Goal: Task Accomplishment & Management: Use online tool/utility

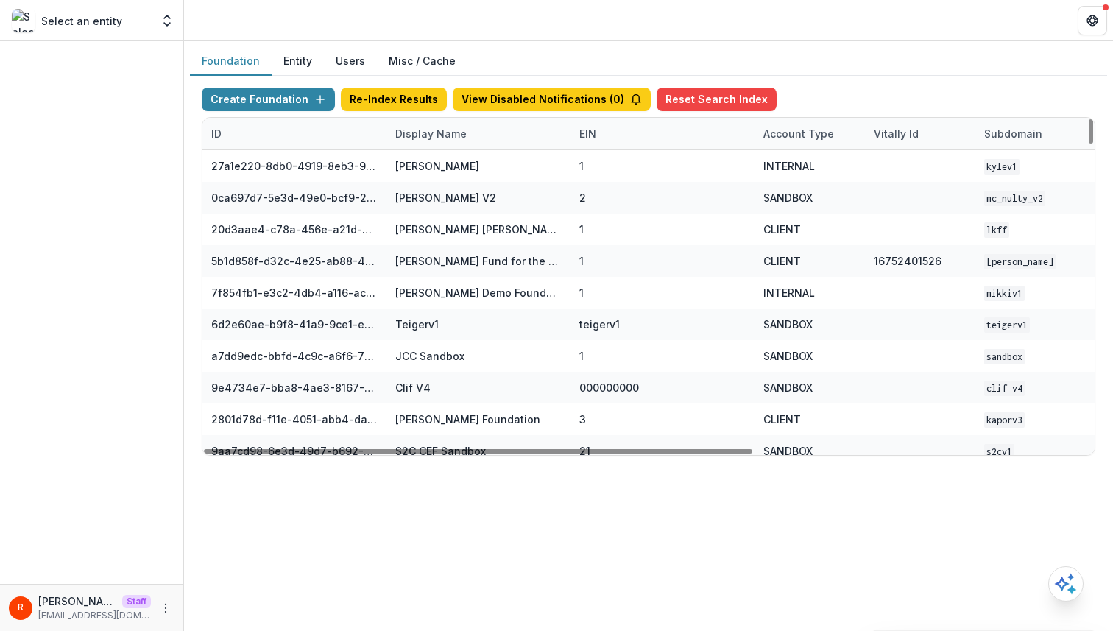
click at [436, 124] on div "Display Name" at bounding box center [479, 134] width 184 height 32
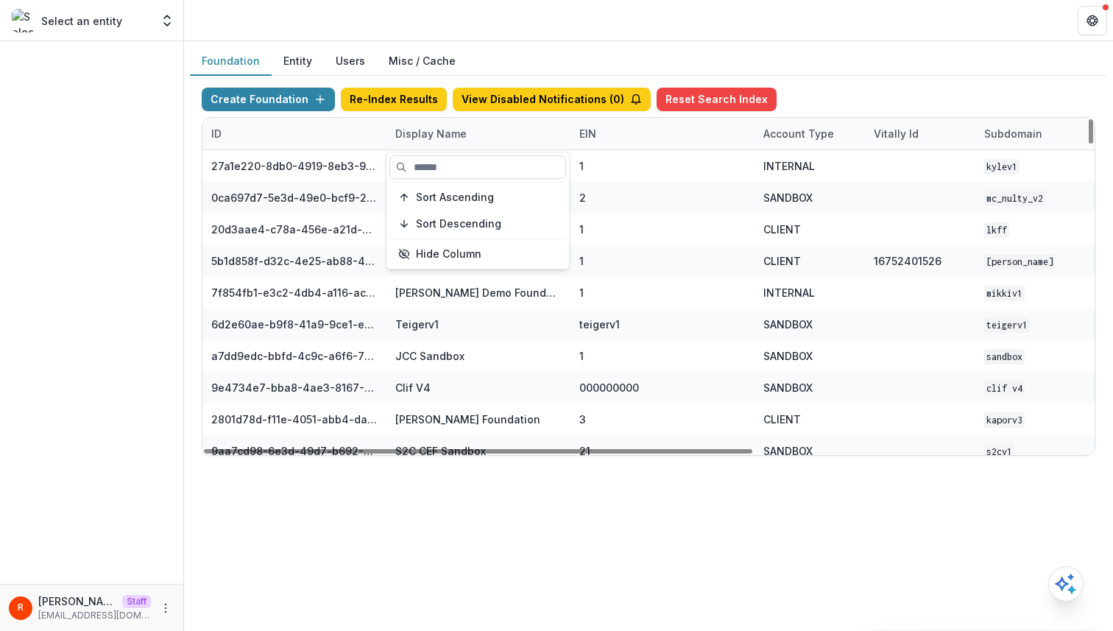
click at [436, 163] on input at bounding box center [478, 167] width 177 height 24
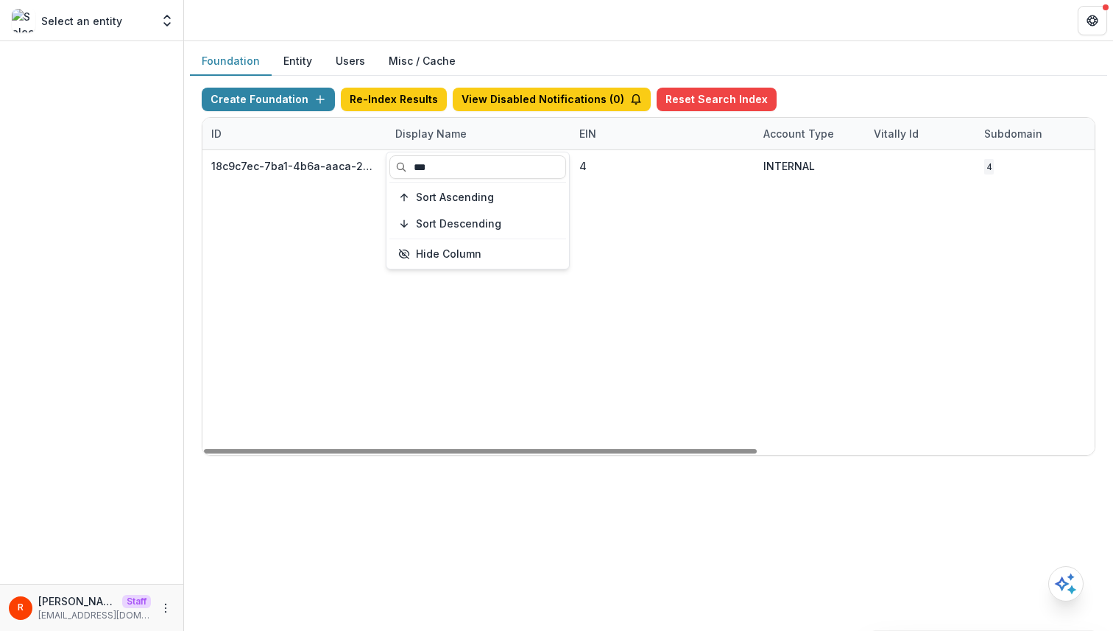
type input "***"
click at [649, 226] on div "18c9c7ec-7ba1-4b6a-aaca-25bdfd8349a0 NCF Data Sandbox 4 INTERNAL 4 [DATE] 9:01 …" at bounding box center [921, 302] width 1436 height 305
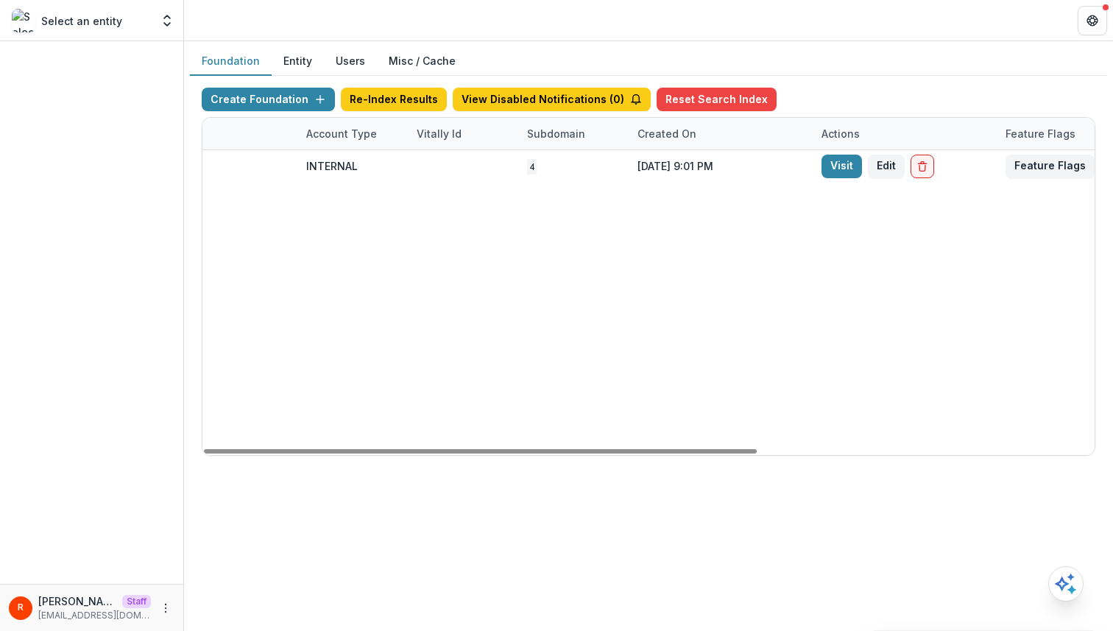
scroll to position [0, 543]
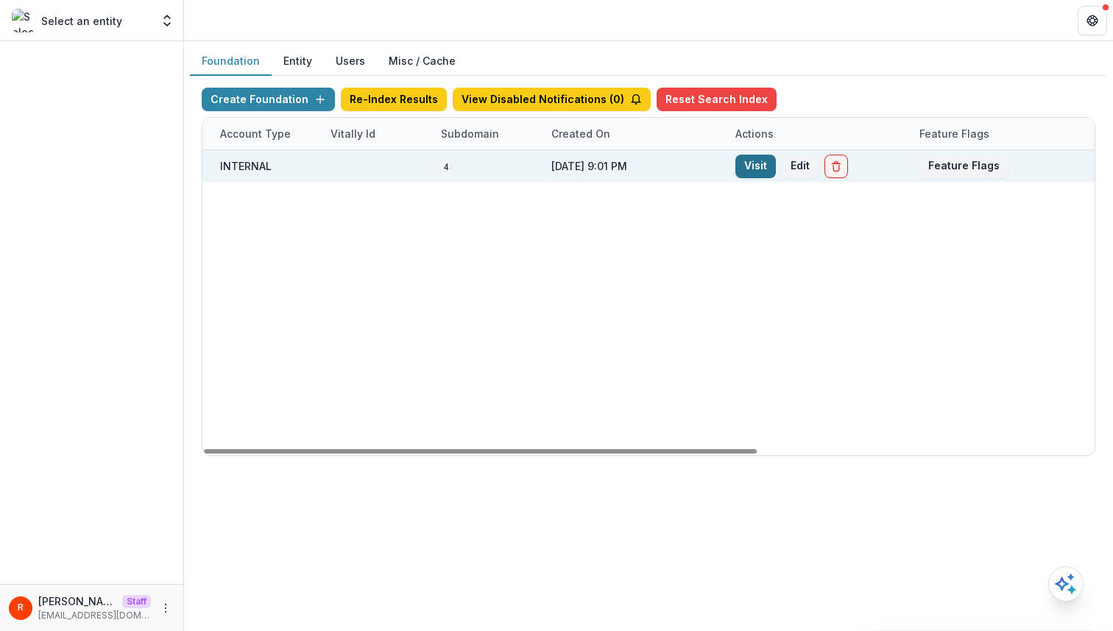
click at [766, 175] on link "Visit" at bounding box center [756, 167] width 41 height 24
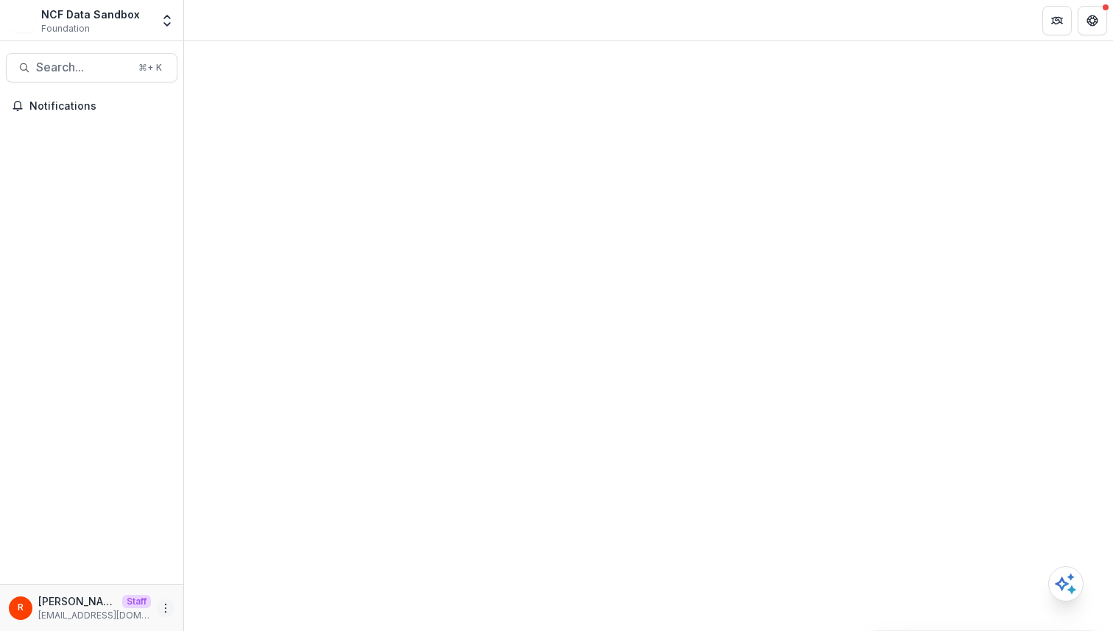
click at [164, 613] on button "More" at bounding box center [166, 608] width 18 height 18
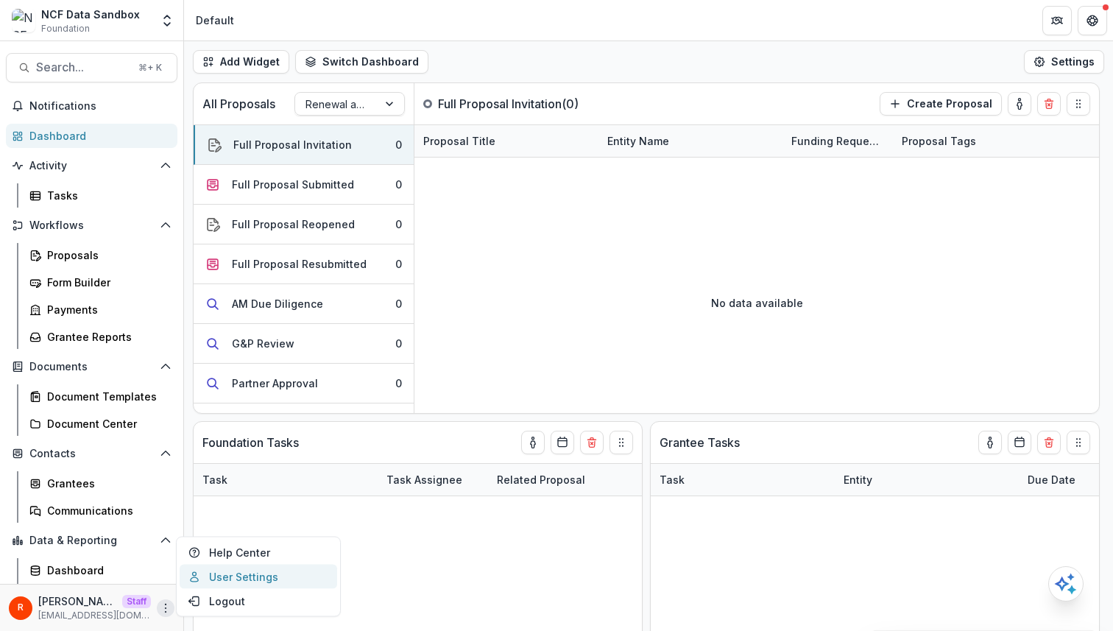
click at [256, 572] on link "User Settings" at bounding box center [259, 577] width 158 height 24
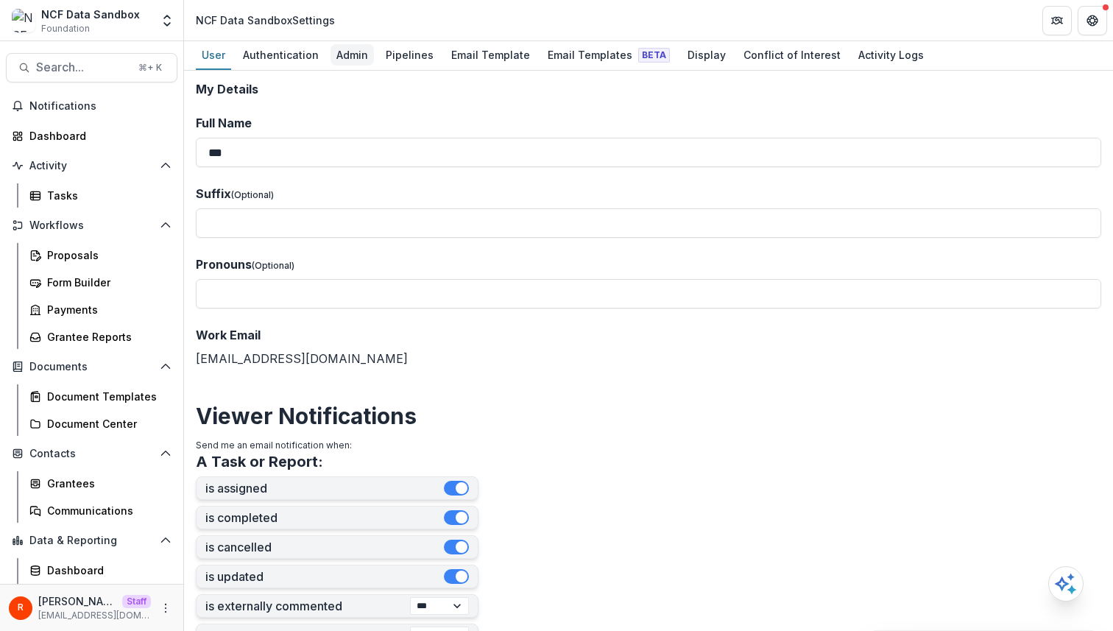
click at [354, 56] on div "Admin" at bounding box center [352, 54] width 43 height 21
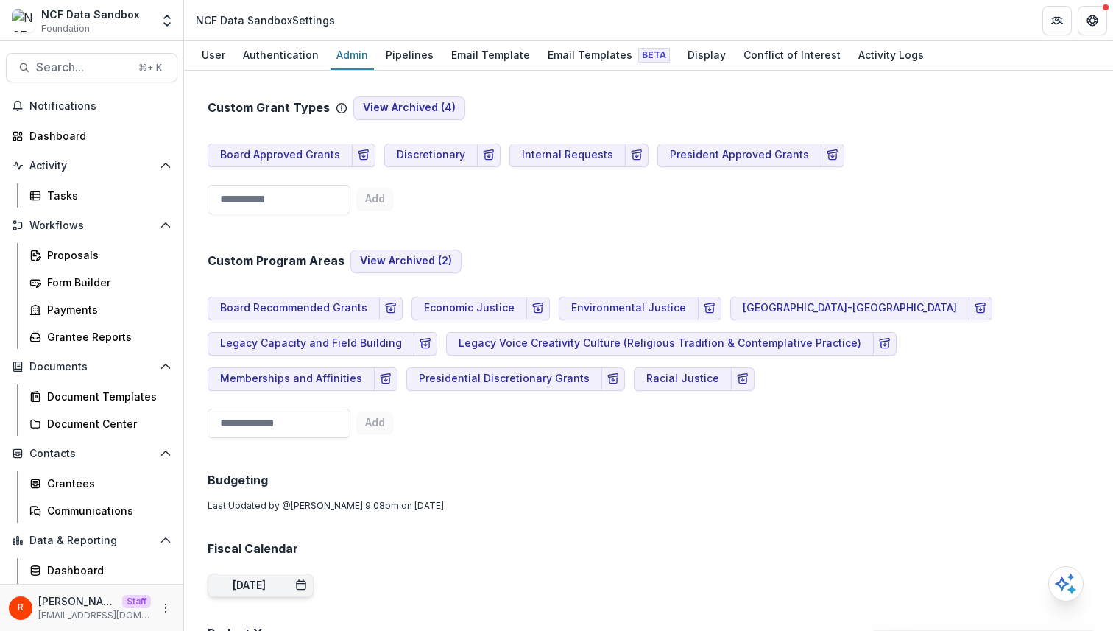
scroll to position [429, 0]
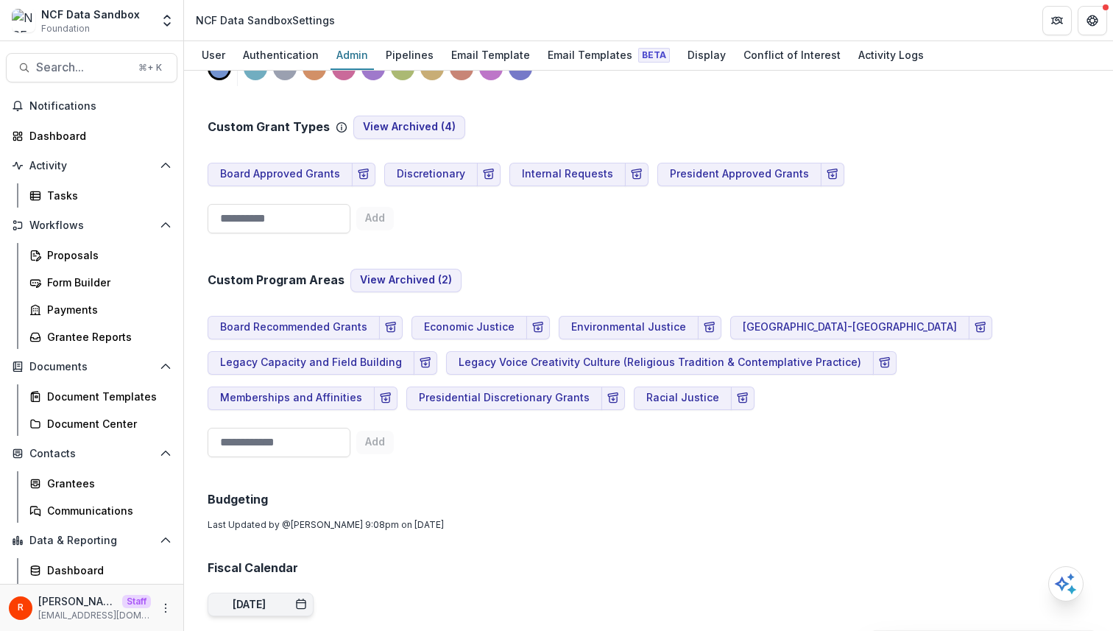
click at [195, 335] on div "**********" at bounding box center [648, 351] width 929 height 560
click at [696, 390] on div "Board Recommended Grants Economic Justice Environmental Justice [GEOGRAPHIC_DAT…" at bounding box center [649, 357] width 882 height 106
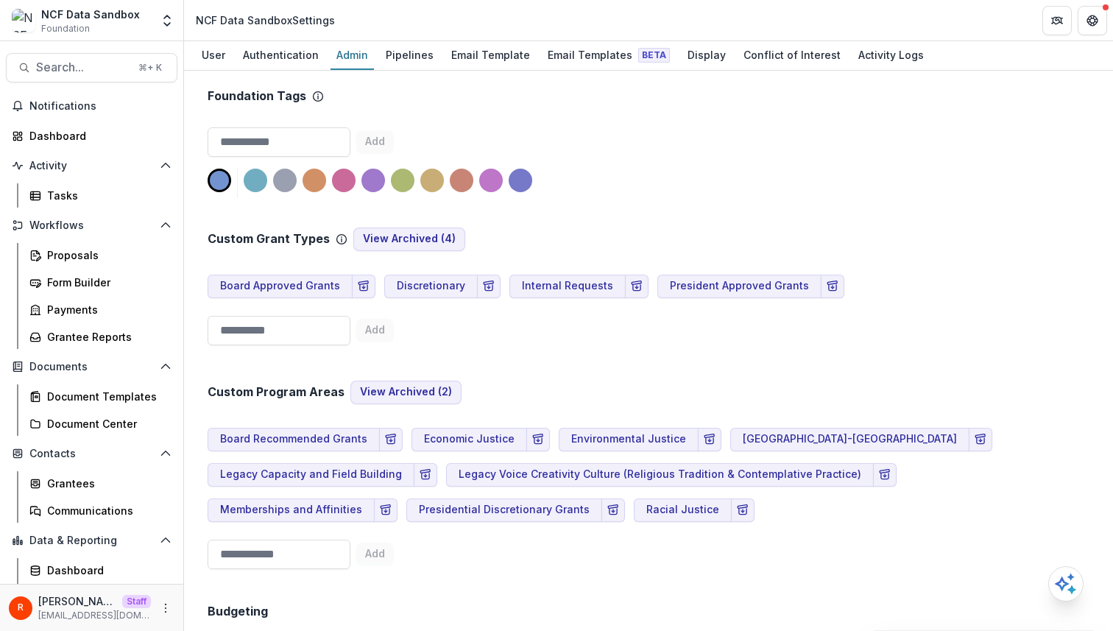
scroll to position [312, 0]
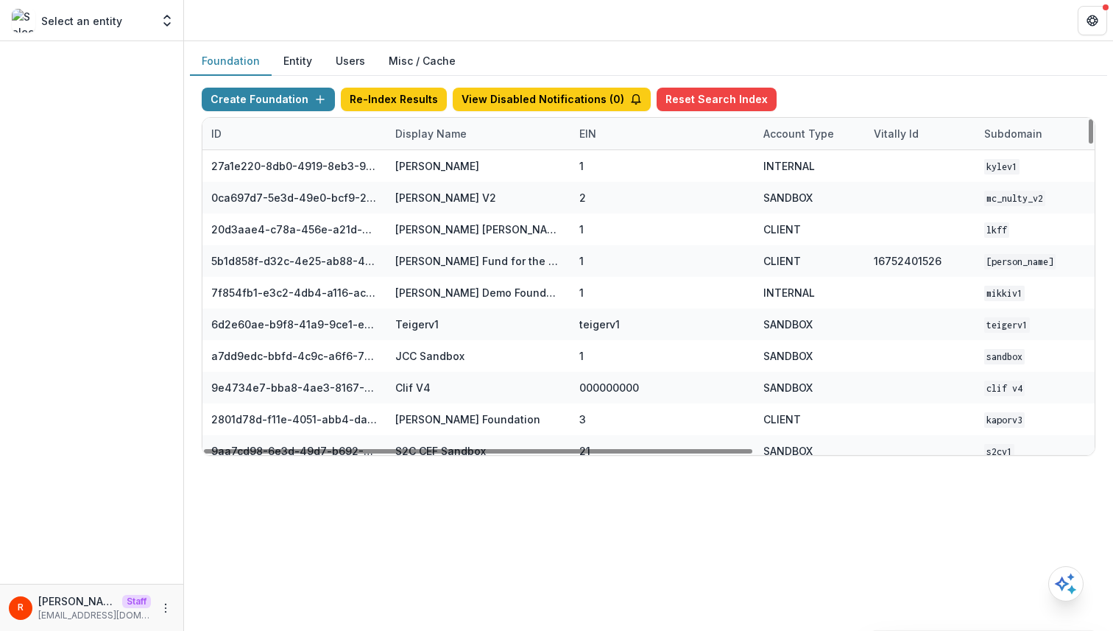
click at [433, 141] on div "Display Name" at bounding box center [431, 133] width 89 height 15
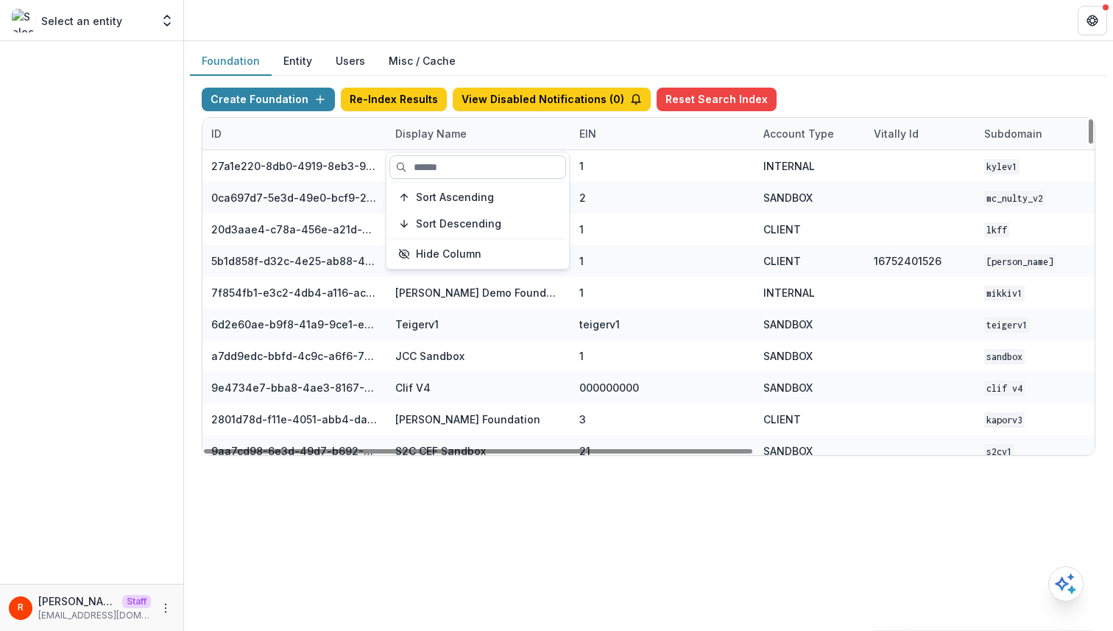
click at [433, 172] on input at bounding box center [478, 167] width 177 height 24
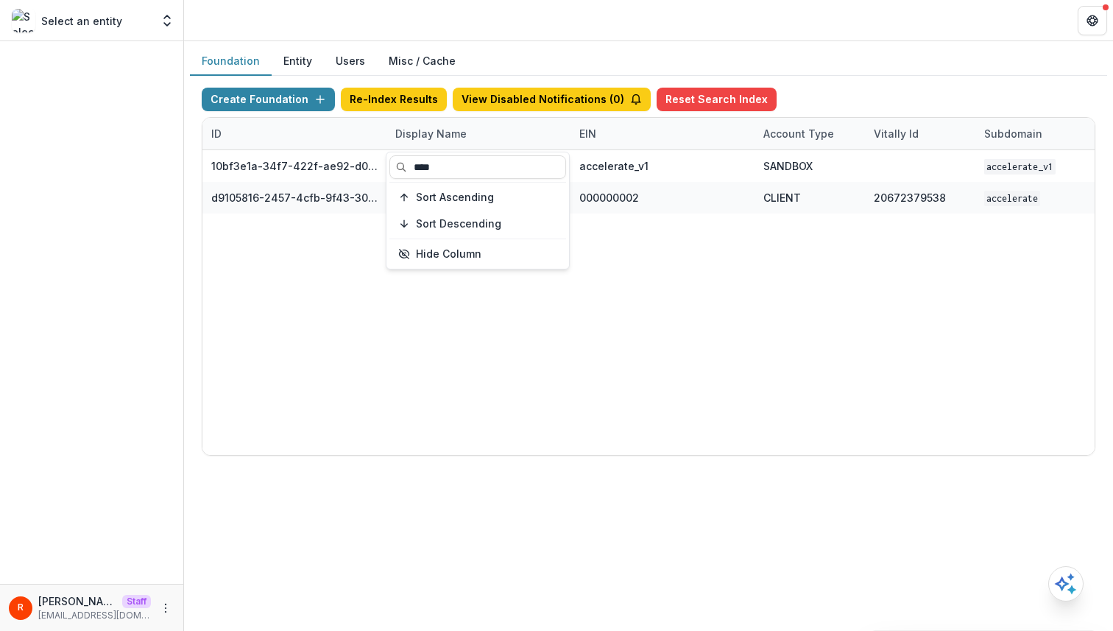
type input "****"
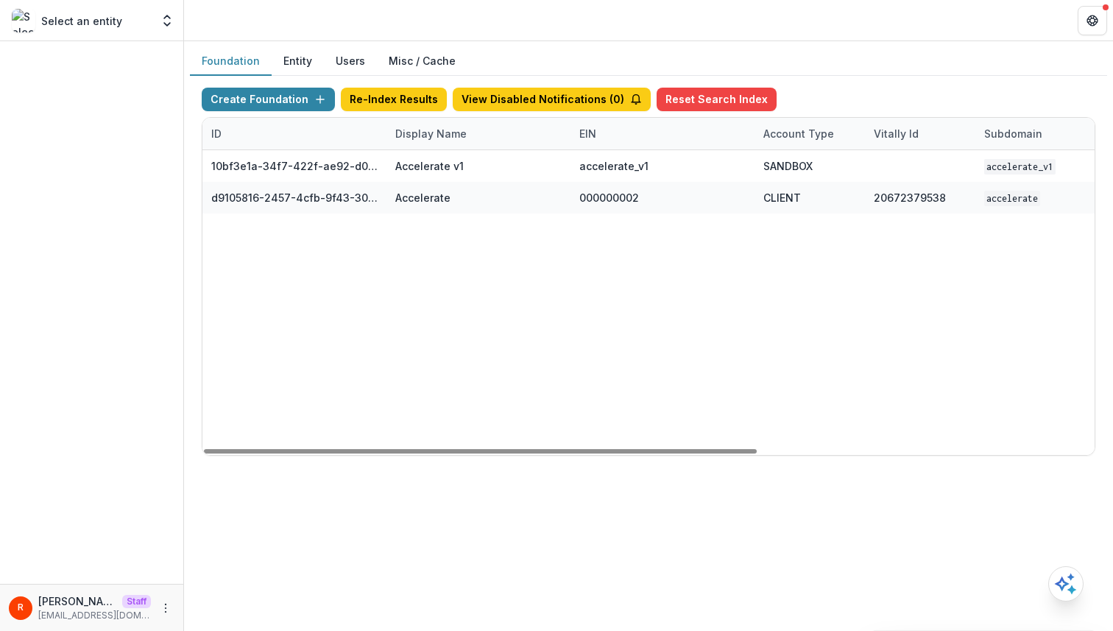
click at [673, 266] on div "10bf3e1a-34f7-422f-ae92-d0f6b8bdf726 Accelerate v1 accelerate_v1 SANDBOX accele…" at bounding box center [921, 302] width 1436 height 305
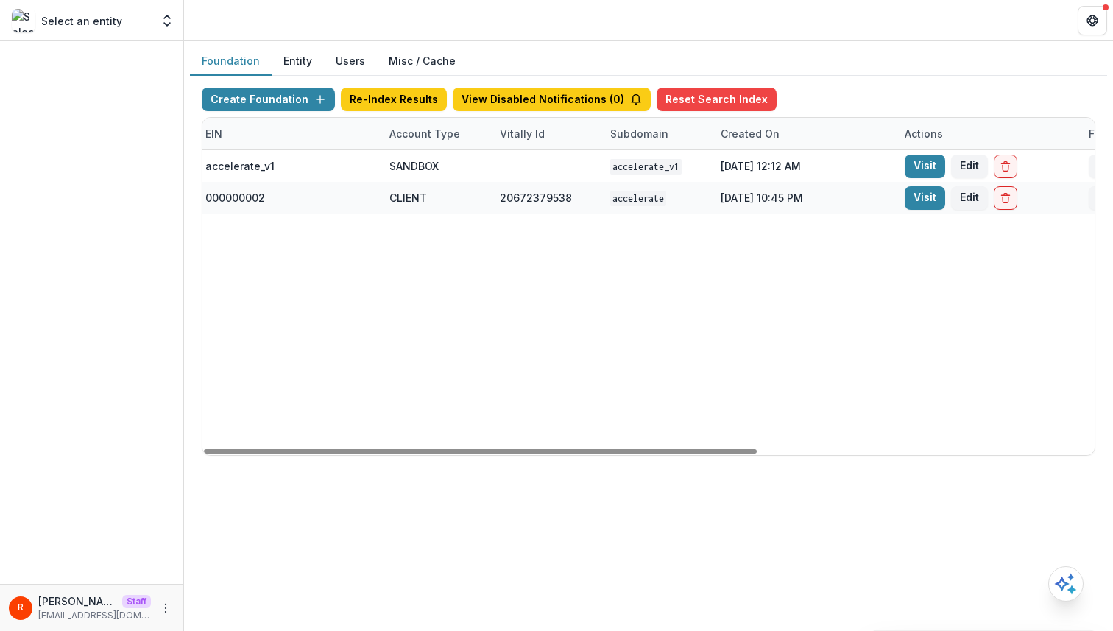
scroll to position [0, 540]
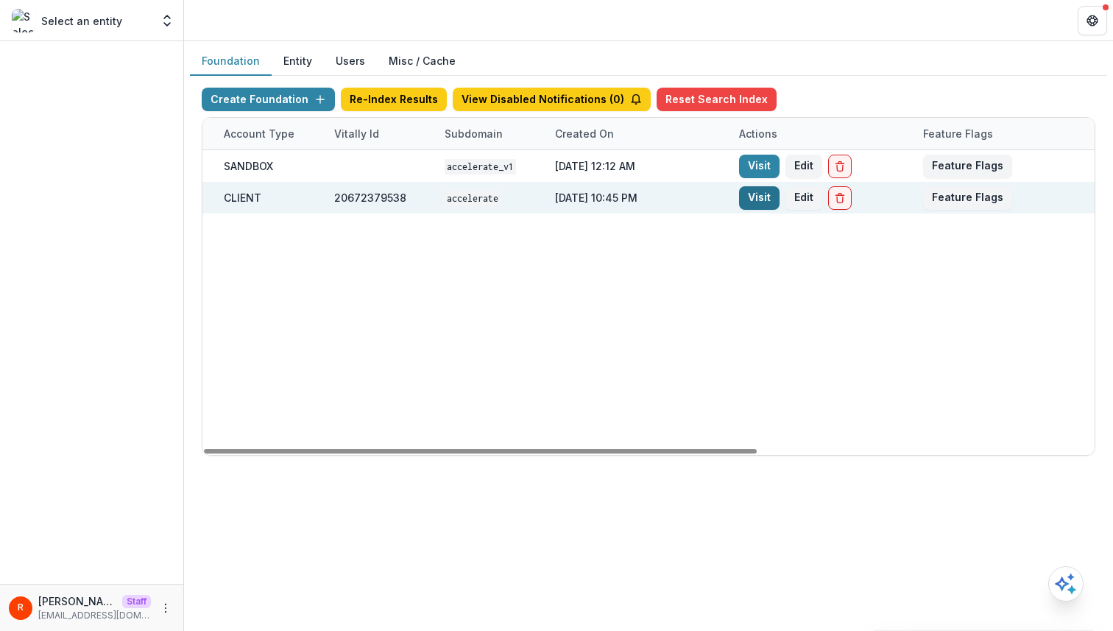
click at [765, 194] on link "Visit" at bounding box center [759, 198] width 41 height 24
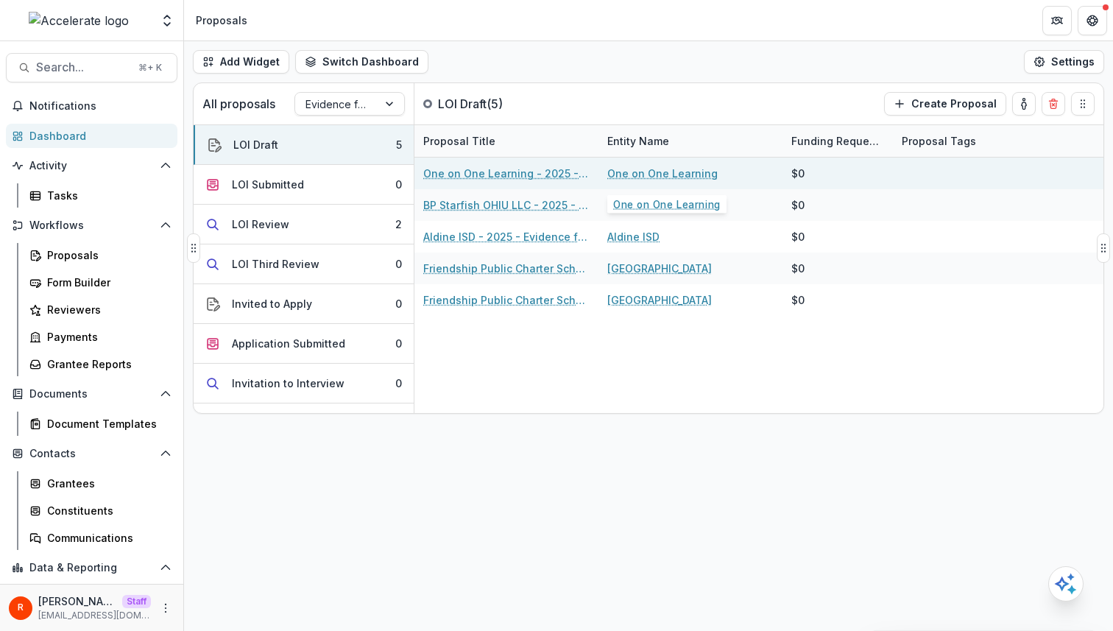
click at [647, 172] on link "One on One Learning" at bounding box center [663, 173] width 110 height 15
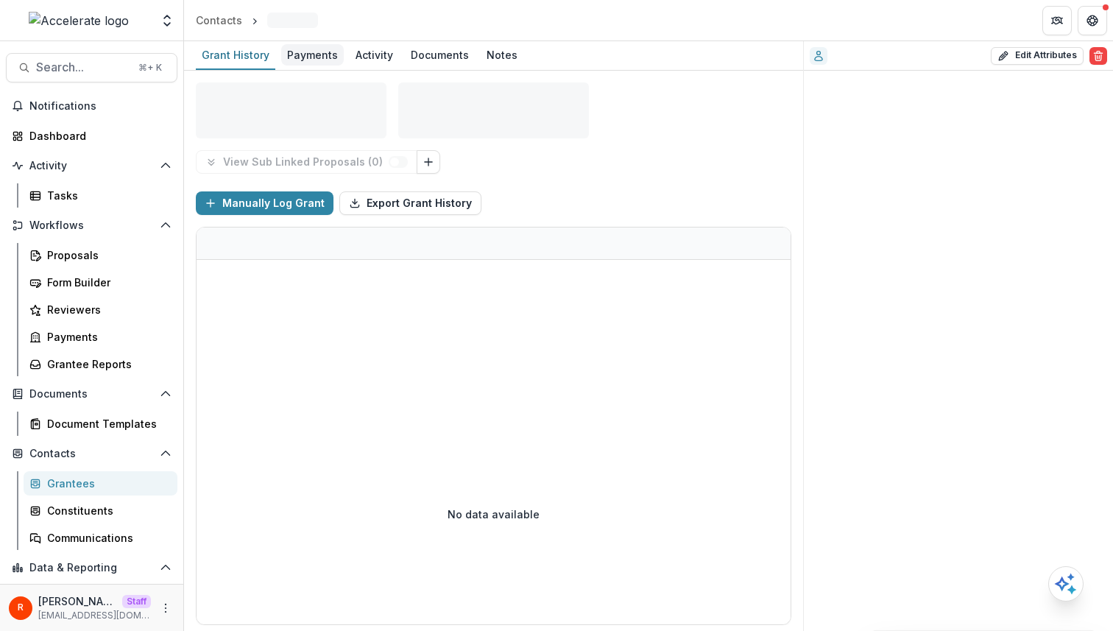
click at [323, 48] on div "Payments" at bounding box center [312, 54] width 63 height 21
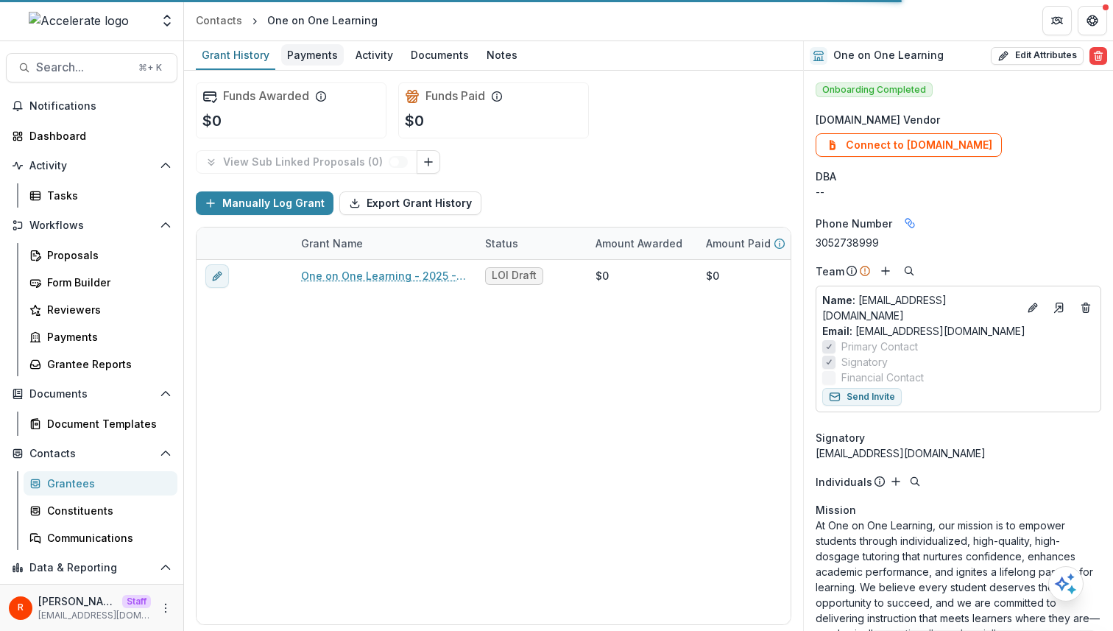
click at [299, 58] on div "Payments" at bounding box center [312, 54] width 63 height 21
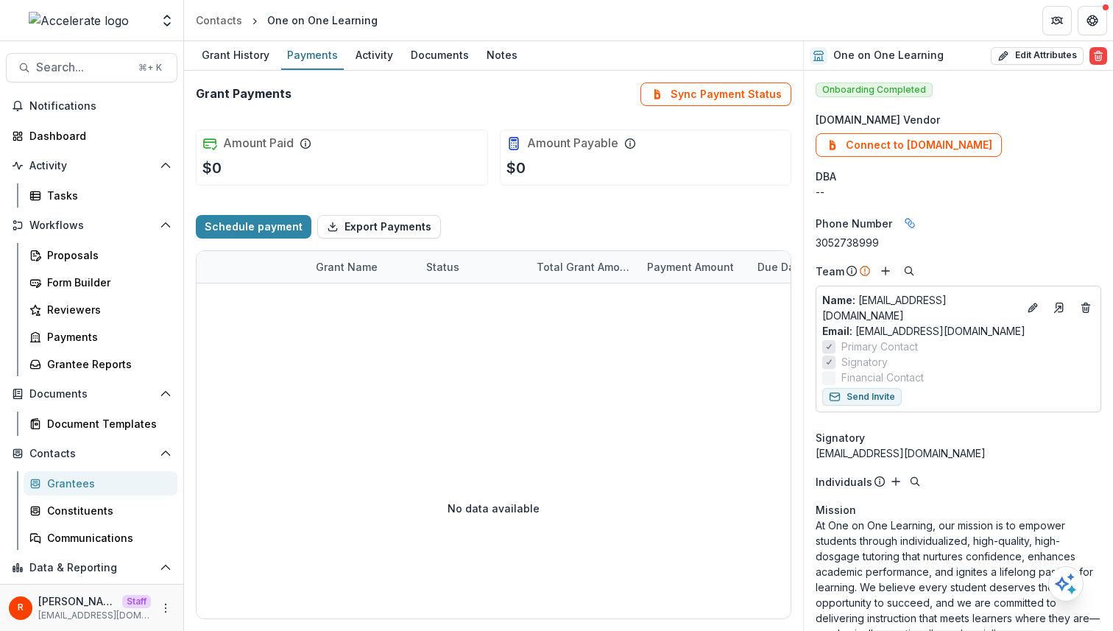
click at [611, 90] on div "Grant Payments Sync Payment Status" at bounding box center [494, 94] width 596 height 24
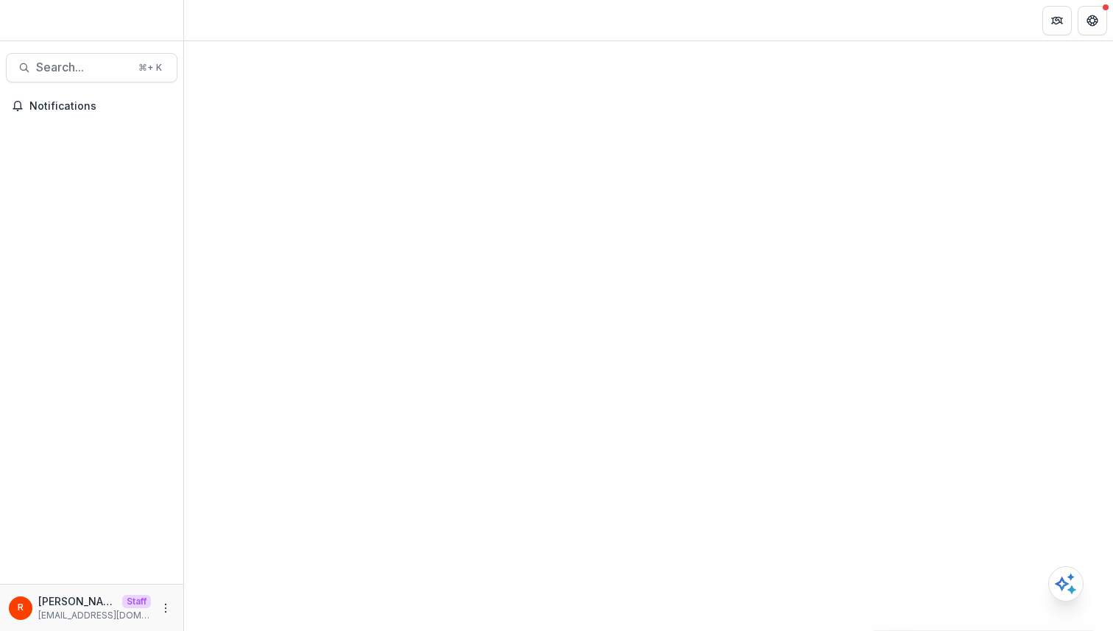
click at [975, 69] on div at bounding box center [648, 336] width 929 height 590
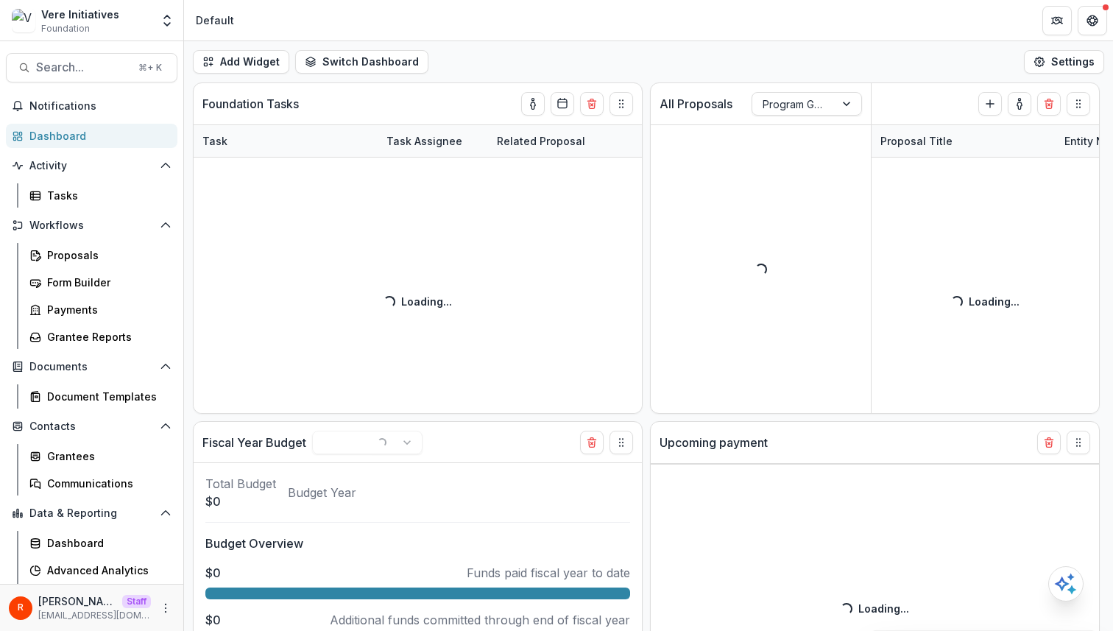
select select "******"
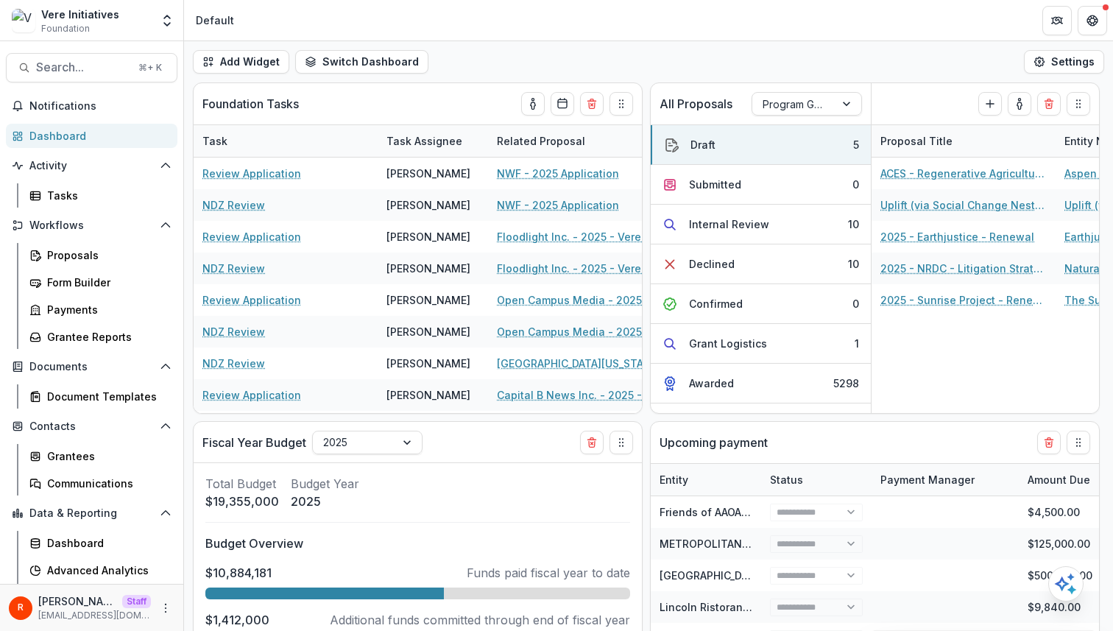
select select "******"
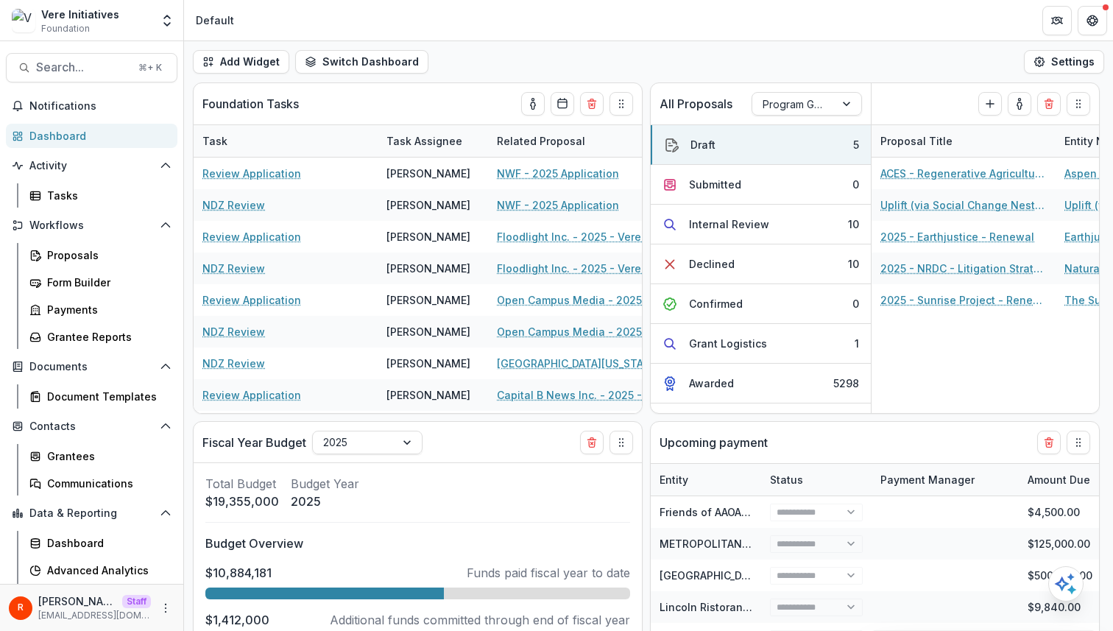
select select "******"
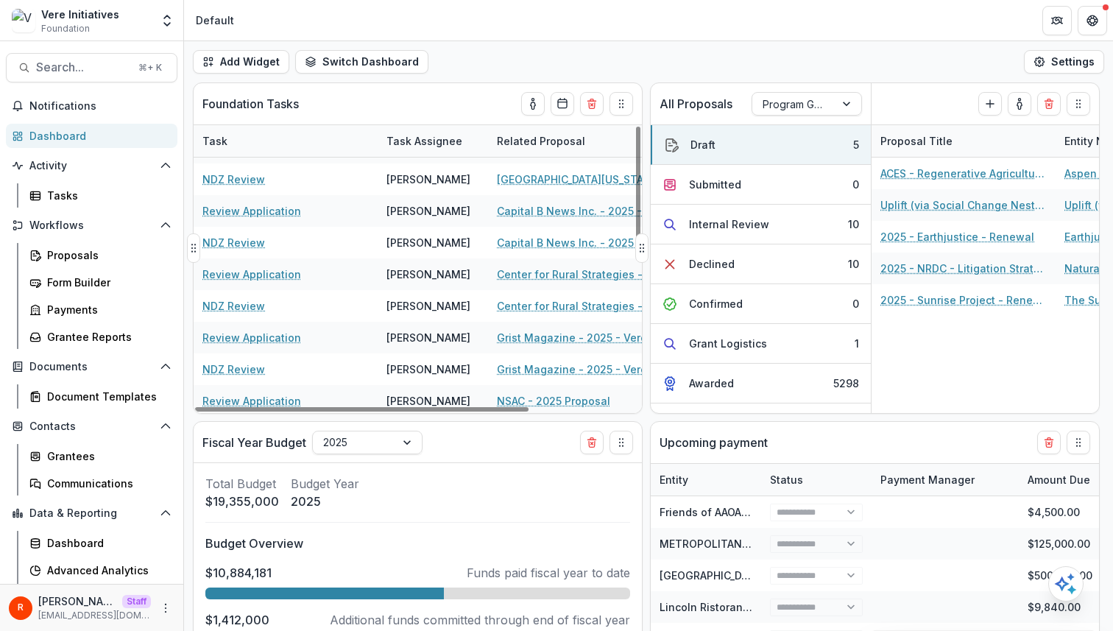
scroll to position [378, 0]
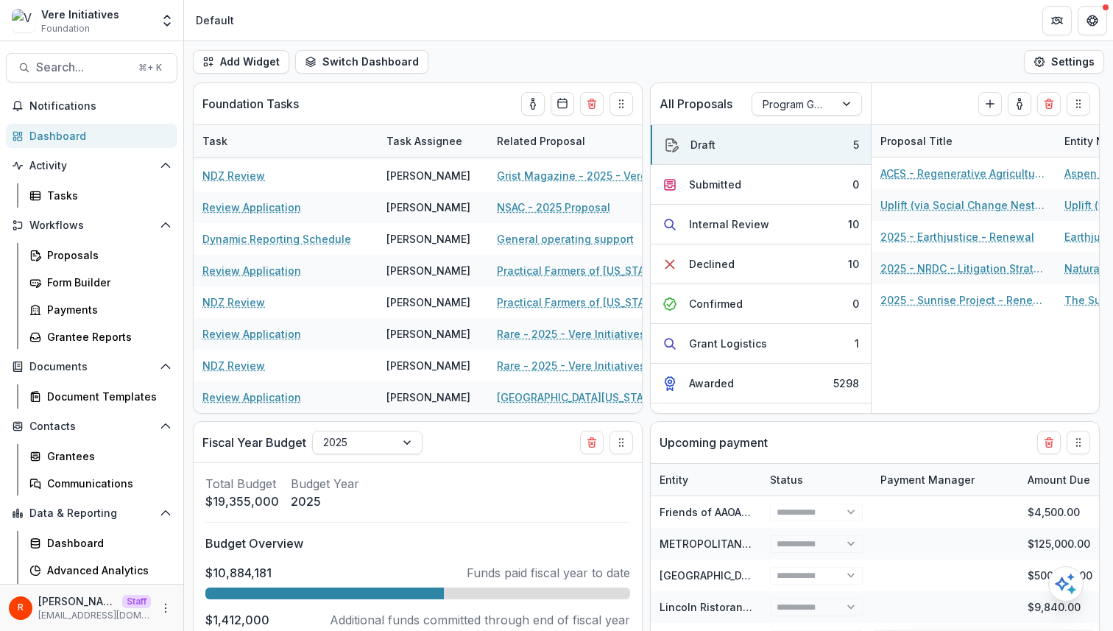
select select "******"
click at [545, 45] on div "Add Widget Switch Dashboard Default New Dashboard Settings" at bounding box center [648, 61] width 929 height 41
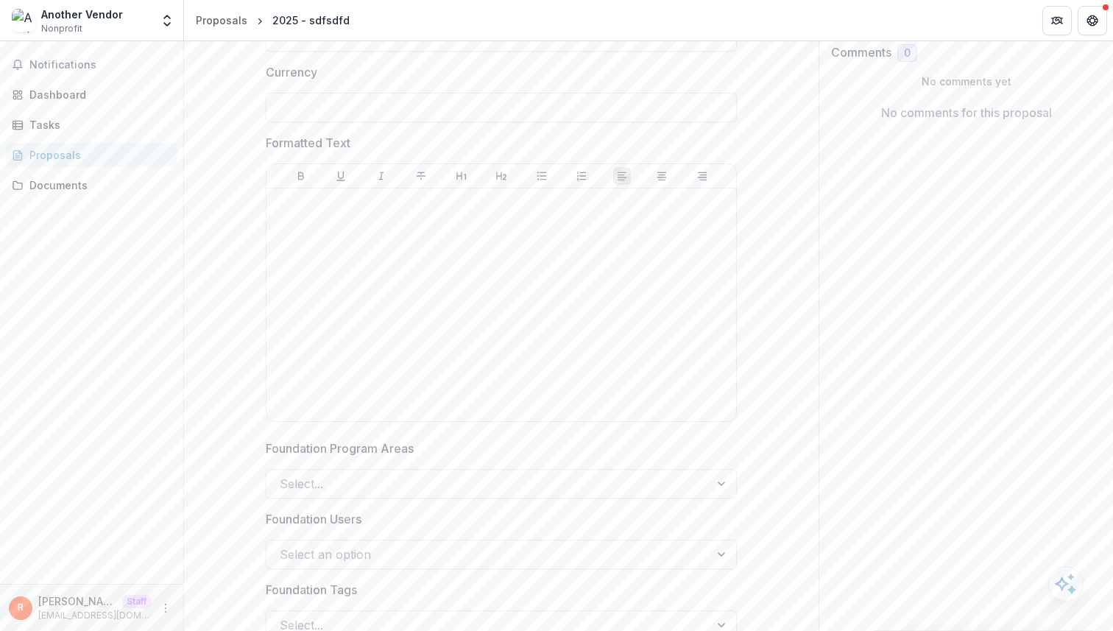
scroll to position [346, 0]
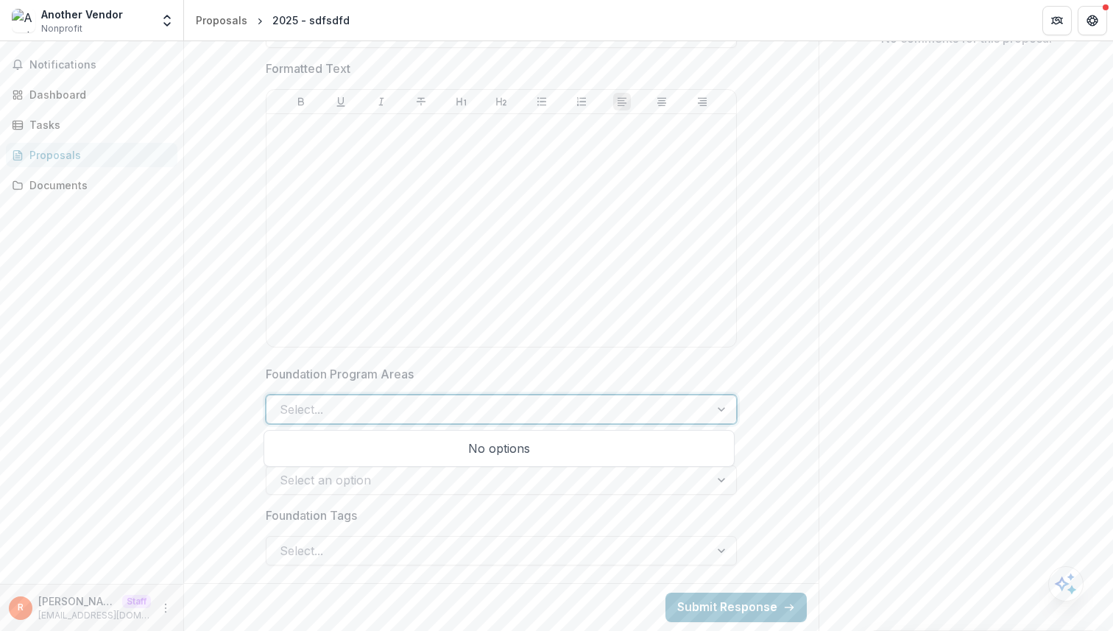
click at [390, 410] on div at bounding box center [488, 409] width 417 height 21
click at [348, 372] on p "Foundation Program Areas" at bounding box center [340, 374] width 148 height 18
click at [284, 401] on input "Foundation Program Areas" at bounding box center [282, 410] width 4 height 18
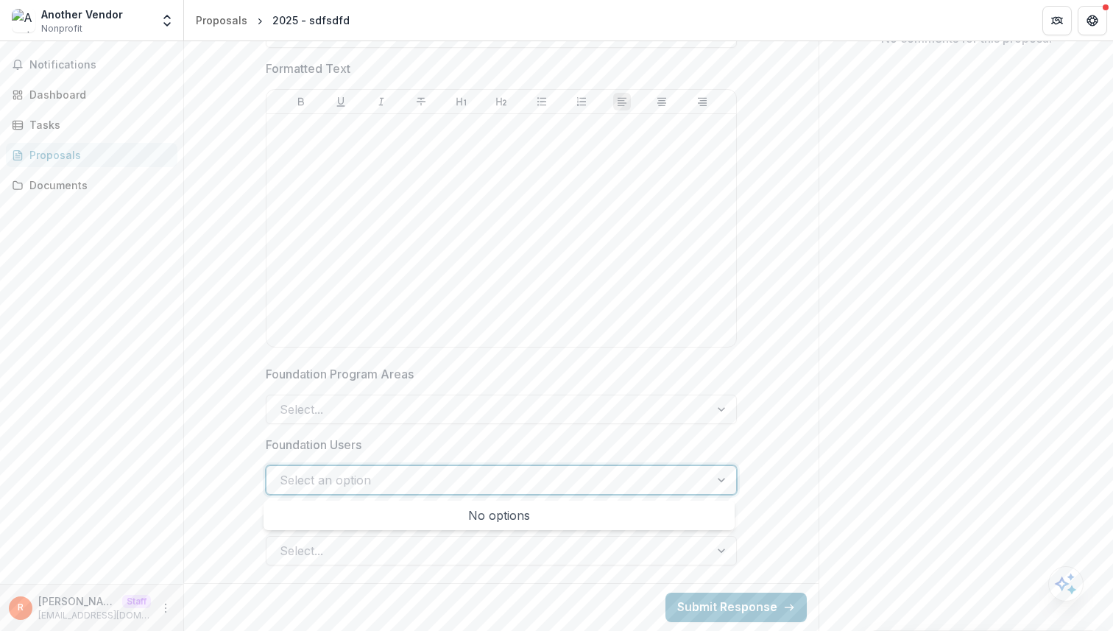
click at [361, 474] on div at bounding box center [488, 480] width 417 height 21
click at [370, 571] on div "Short Answer Currency Formatted Text Foundation Program Areas Select... Foundat…" at bounding box center [501, 241] width 471 height 671
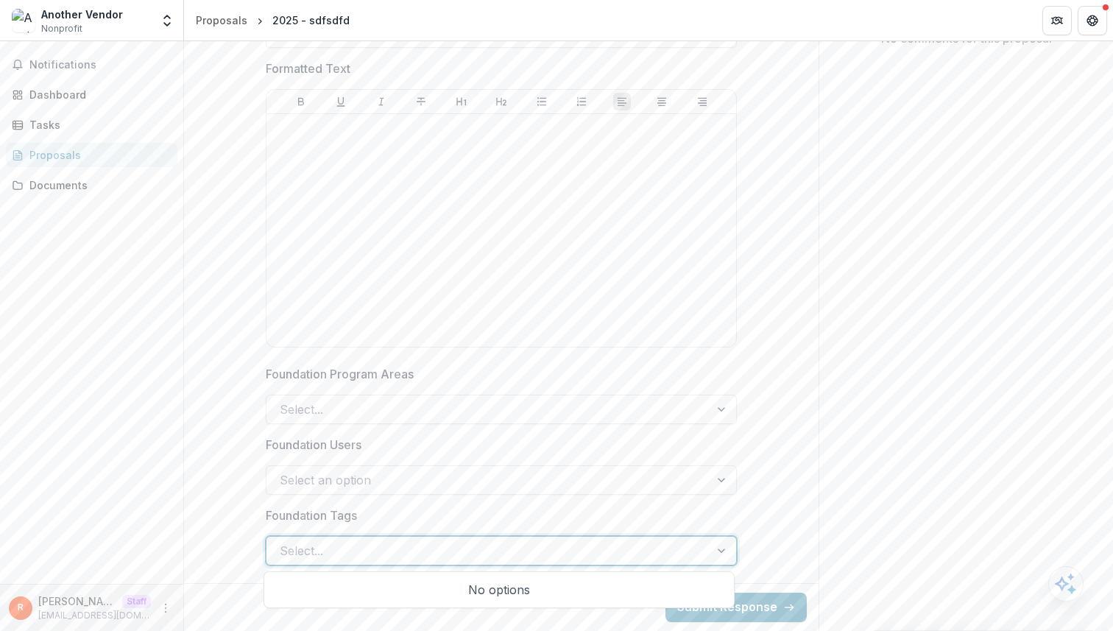
click at [370, 561] on div "Select..." at bounding box center [488, 551] width 443 height 24
